Goal: Browse casually

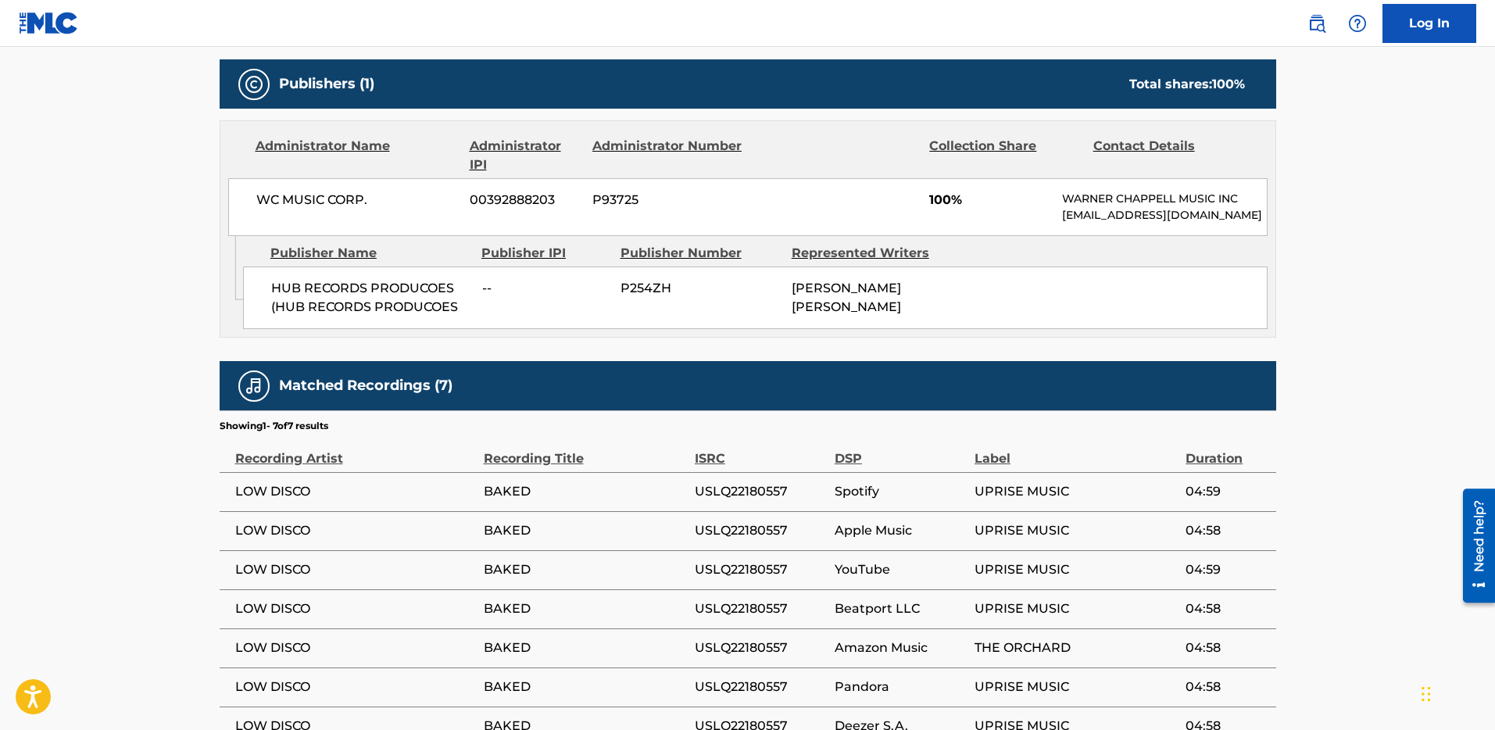
scroll to position [735, 0]
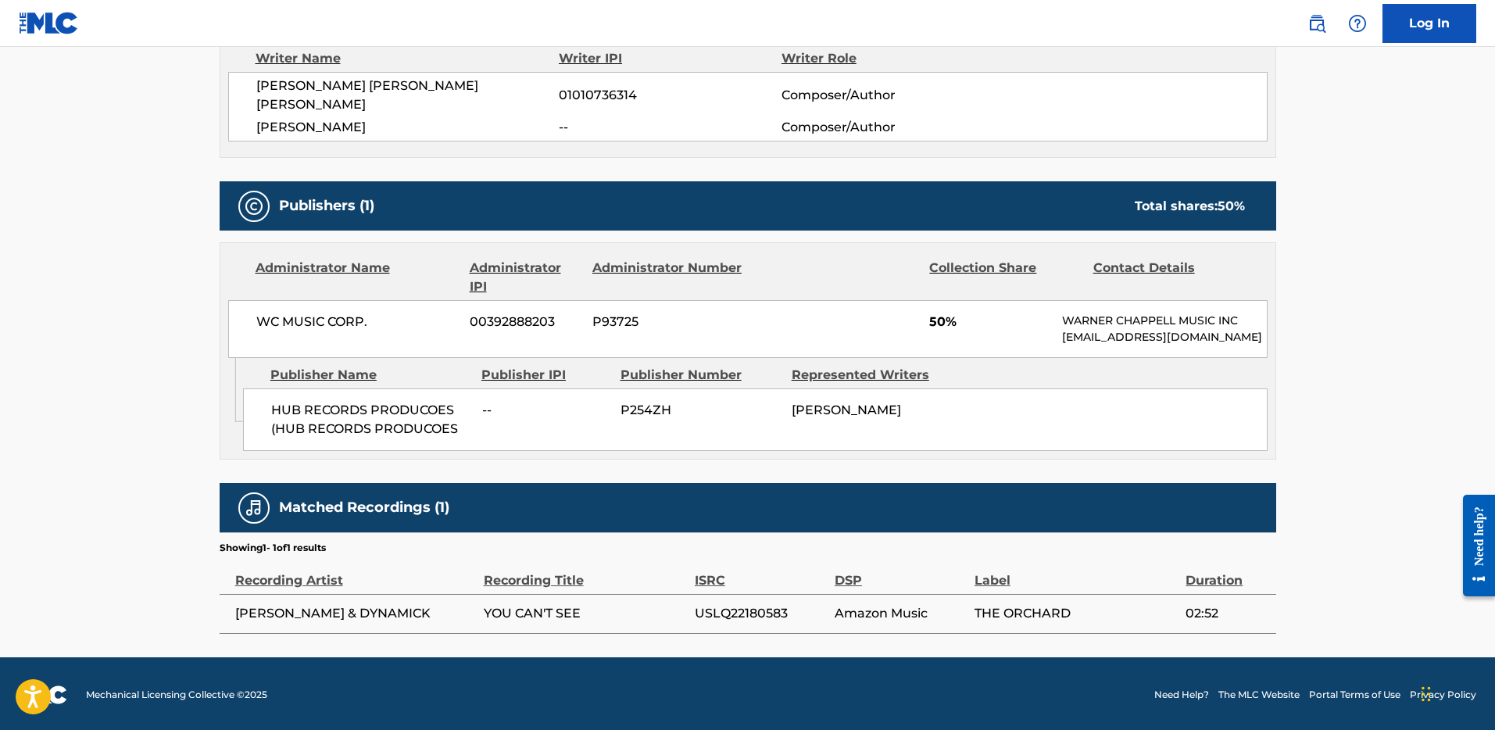
scroll to position [240, 0]
